Goal: Task Accomplishment & Management: Manage account settings

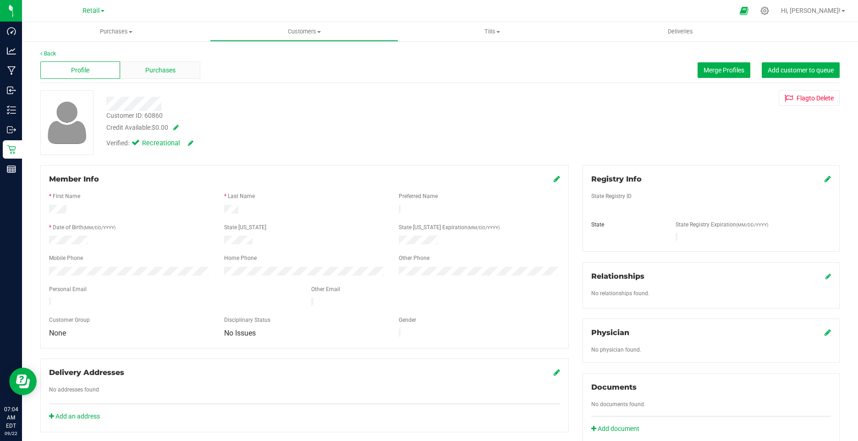
click at [165, 75] on span "Purchases" at bounding box center [160, 71] width 30 height 10
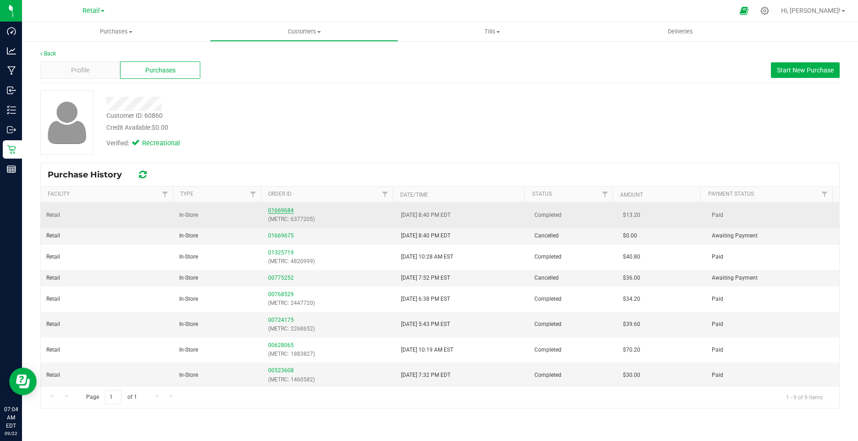
click at [283, 210] on link "01669684" at bounding box center [281, 210] width 26 height 6
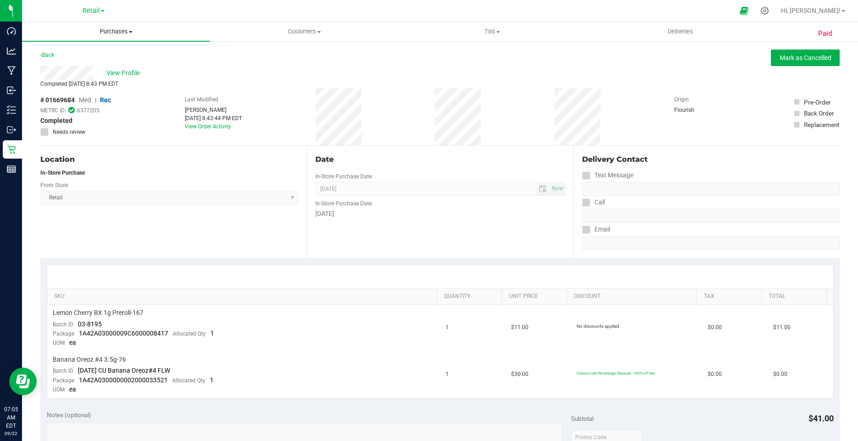
click at [121, 29] on span "Purchases" at bounding box center [116, 32] width 188 height 8
click at [84, 65] on li "Fulfillment" at bounding box center [116, 66] width 188 height 11
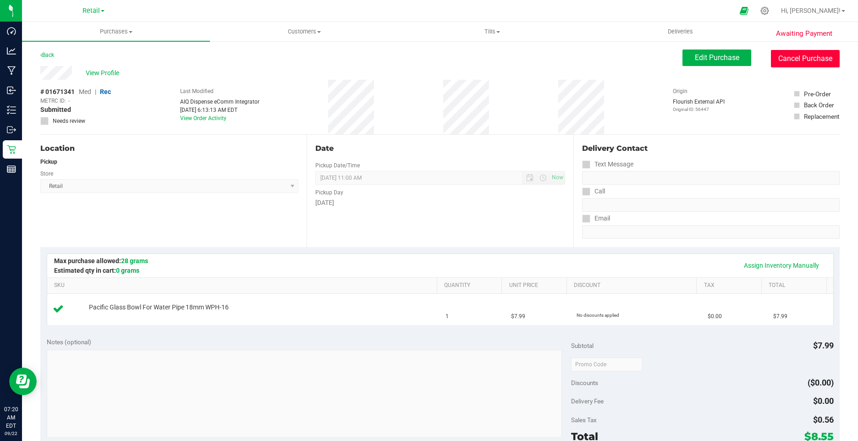
click at [806, 56] on button "Cancel Purchase" at bounding box center [805, 58] width 69 height 17
drag, startPoint x: 773, startPoint y: 61, endPoint x: 483, endPoint y: 52, distance: 290.3
click at [773, 61] on button "Cancel Purchase" at bounding box center [805, 58] width 69 height 17
click at [787, 57] on button "Cancel Purchase" at bounding box center [805, 58] width 69 height 17
click at [795, 56] on button "Cancel Purchase" at bounding box center [805, 58] width 69 height 17
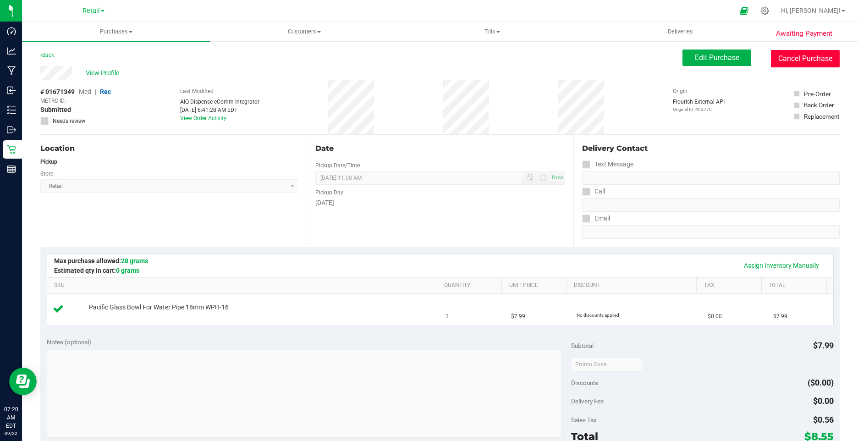
click at [790, 60] on button "Cancel Purchase" at bounding box center [805, 58] width 69 height 17
click at [801, 61] on button "Cancel Purchase" at bounding box center [805, 58] width 69 height 17
